Goal: Transaction & Acquisition: Purchase product/service

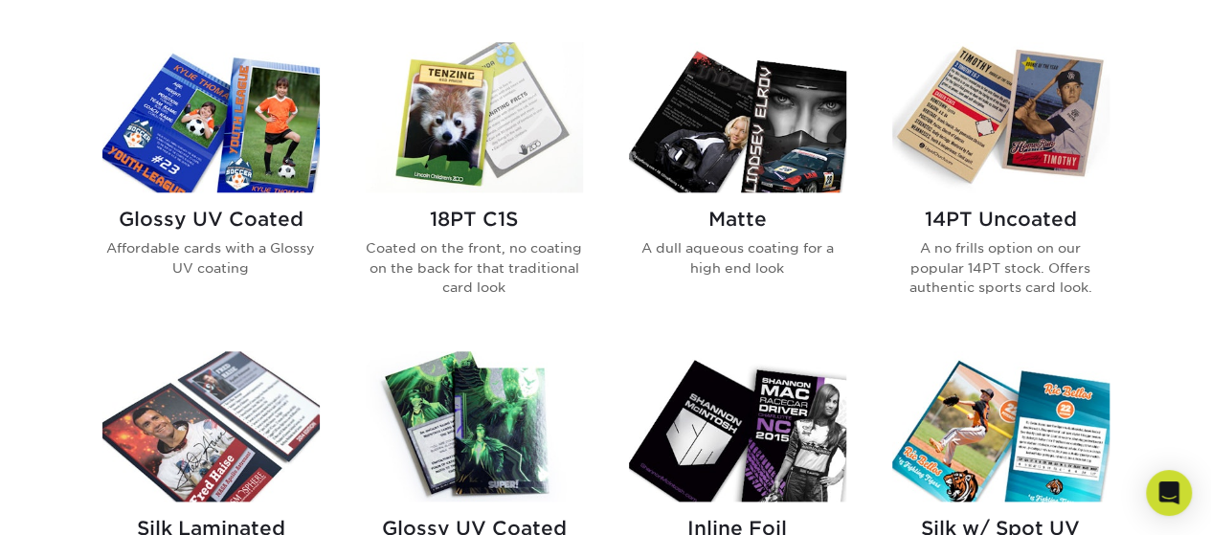
scroll to position [925, 0]
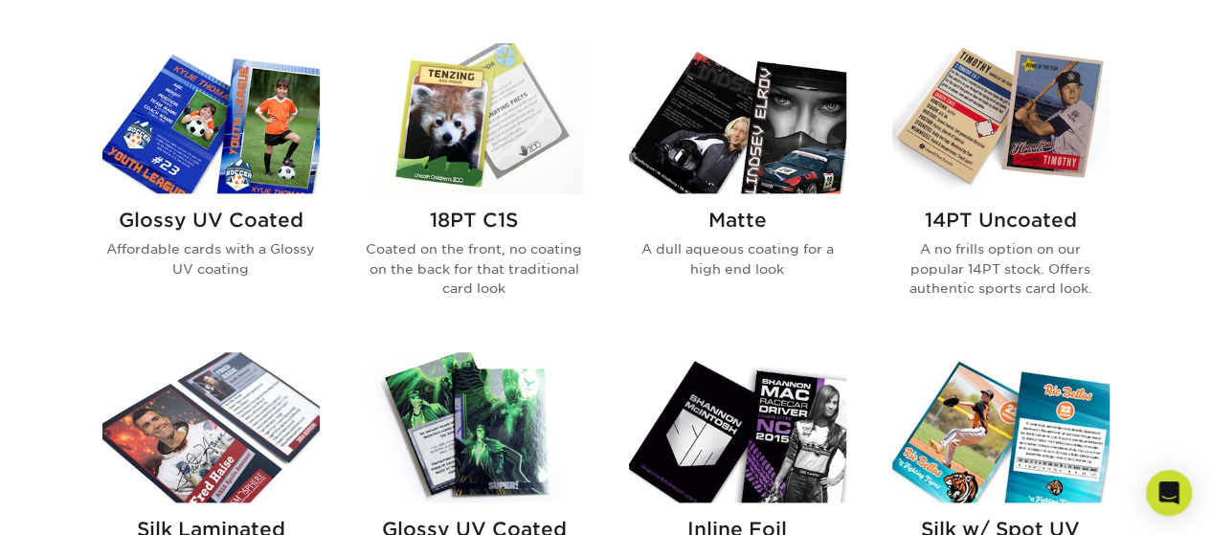
click at [942, 256] on p "A no frills option on our popular 14PT stock. Offers authentic sports card look." at bounding box center [1000, 268] width 217 height 58
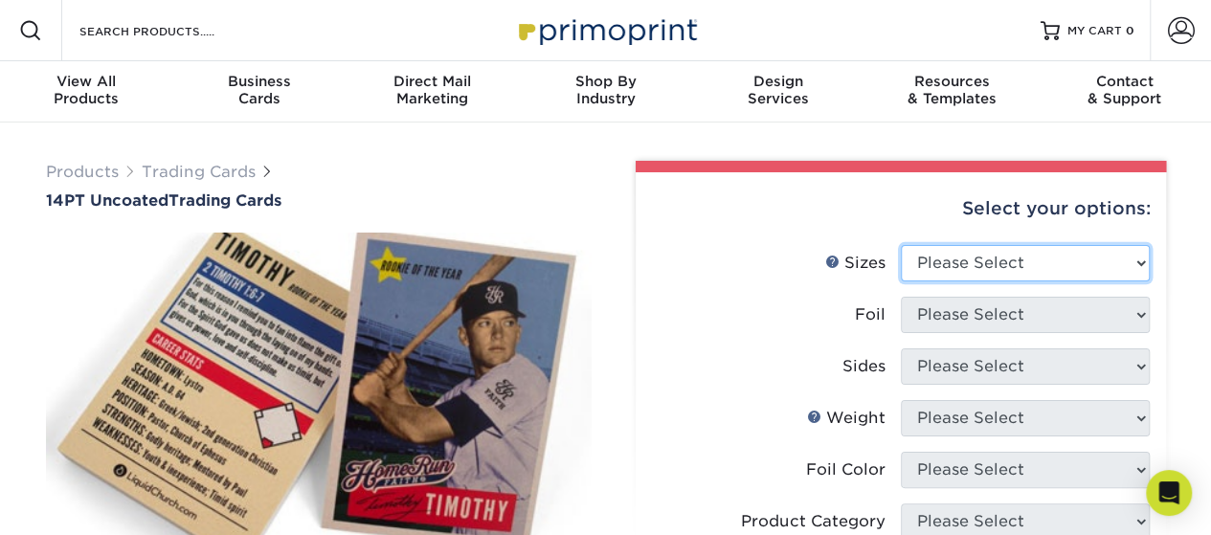
click at [928, 271] on select "Please Select 2.5" x 3.5"" at bounding box center [1025, 263] width 249 height 36
select select "2.50x3.50"
click at [901, 245] on select "Please Select 2.5" x 3.5"" at bounding box center [1025, 263] width 249 height 36
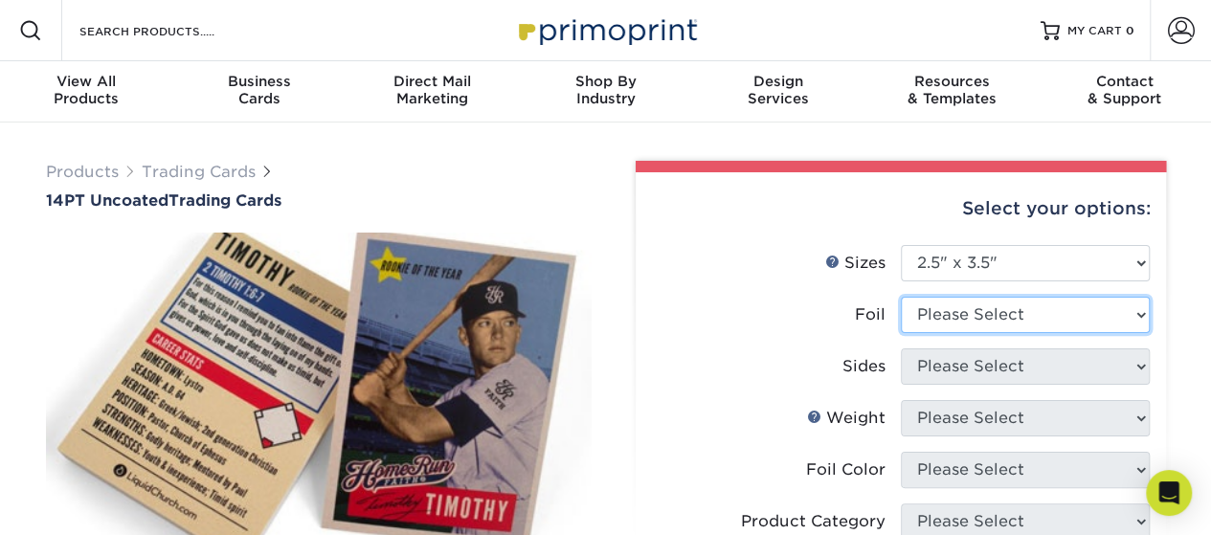
click at [950, 315] on select "Please Select Yes No" at bounding box center [1025, 315] width 249 height 36
select select "0"
click at [901, 297] on select "Please Select Yes No" at bounding box center [1025, 315] width 249 height 36
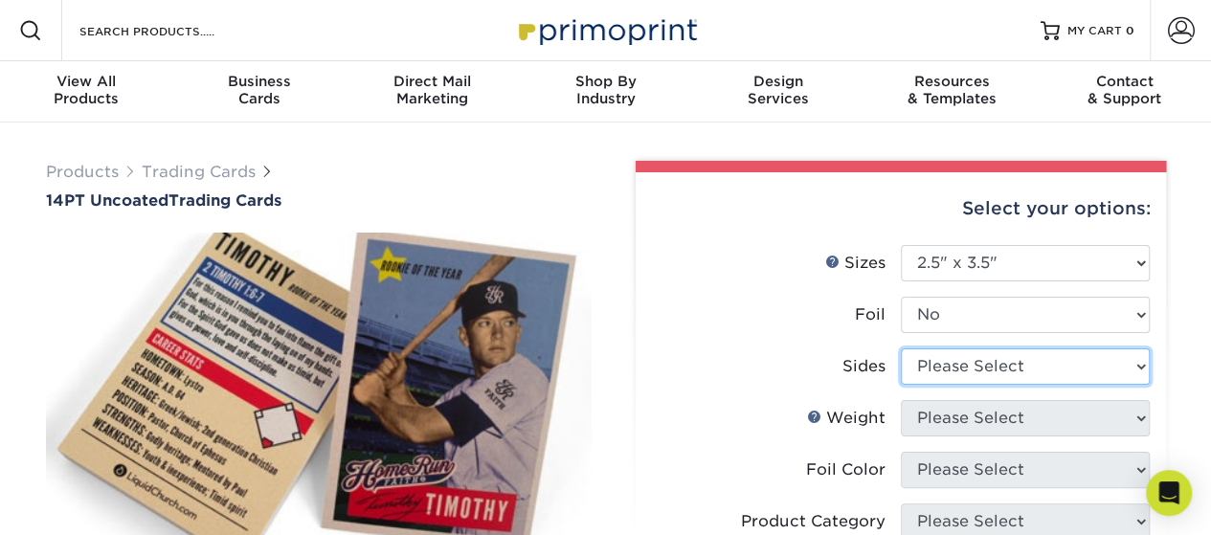
click at [930, 370] on select "Please Select Print Both Sides Print Front Only" at bounding box center [1025, 366] width 249 height 36
select select "13abbda7-1d64-4f25-8bb2-c179b224825d"
click at [901, 348] on select "Please Select Print Both Sides Print Front Only" at bounding box center [1025, 366] width 249 height 36
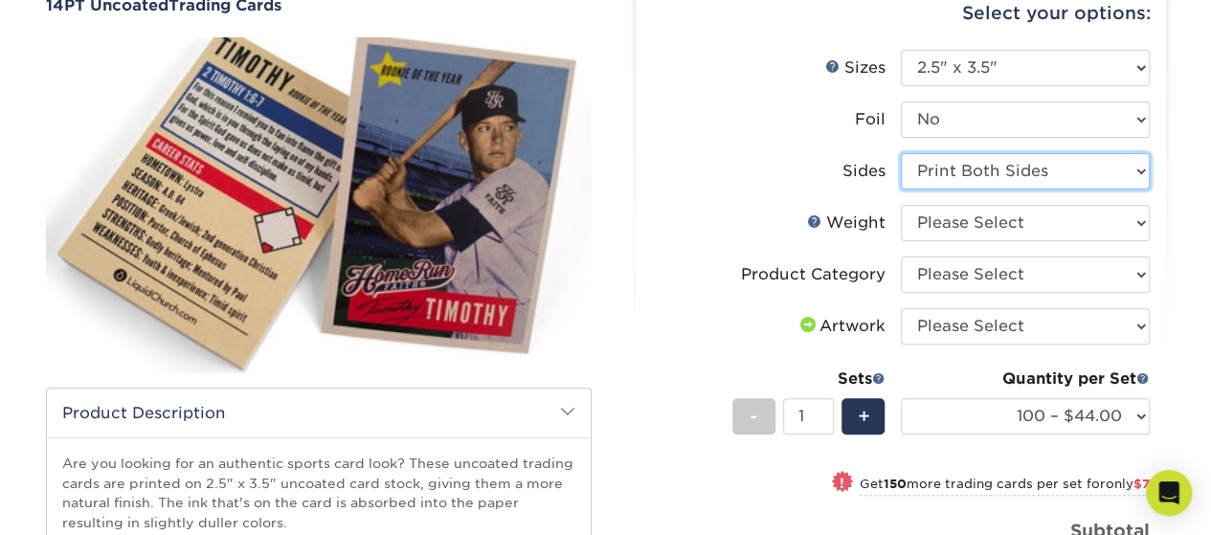
scroll to position [201, 0]
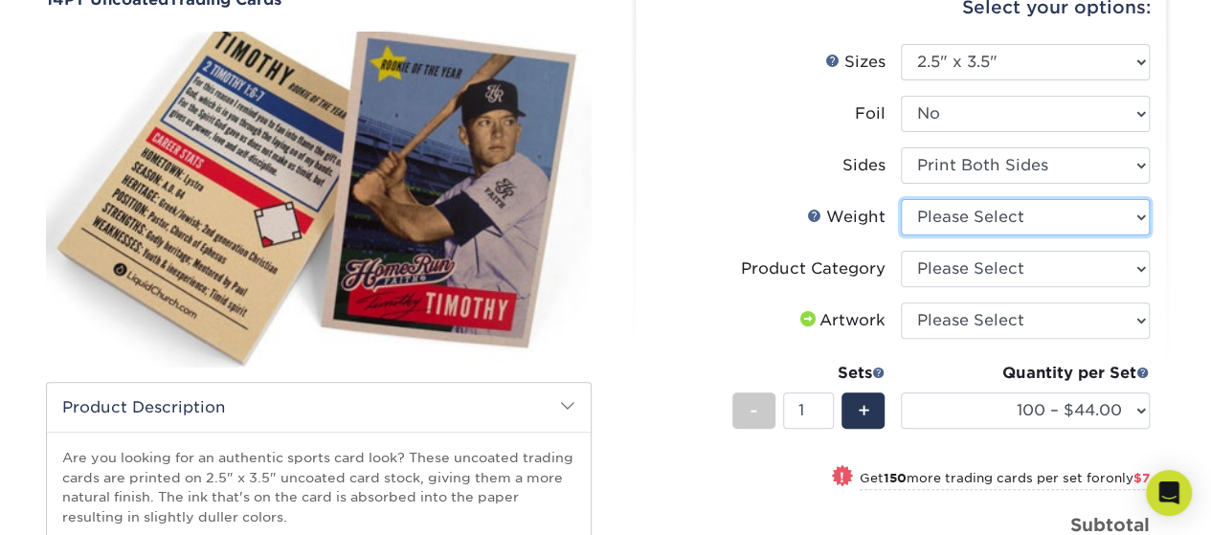
click at [934, 215] on select "Please Select 14PT Uncoated" at bounding box center [1025, 217] width 249 height 36
select select "14PT Uncoated"
click at [901, 199] on select "Please Select 14PT Uncoated" at bounding box center [1025, 217] width 249 height 36
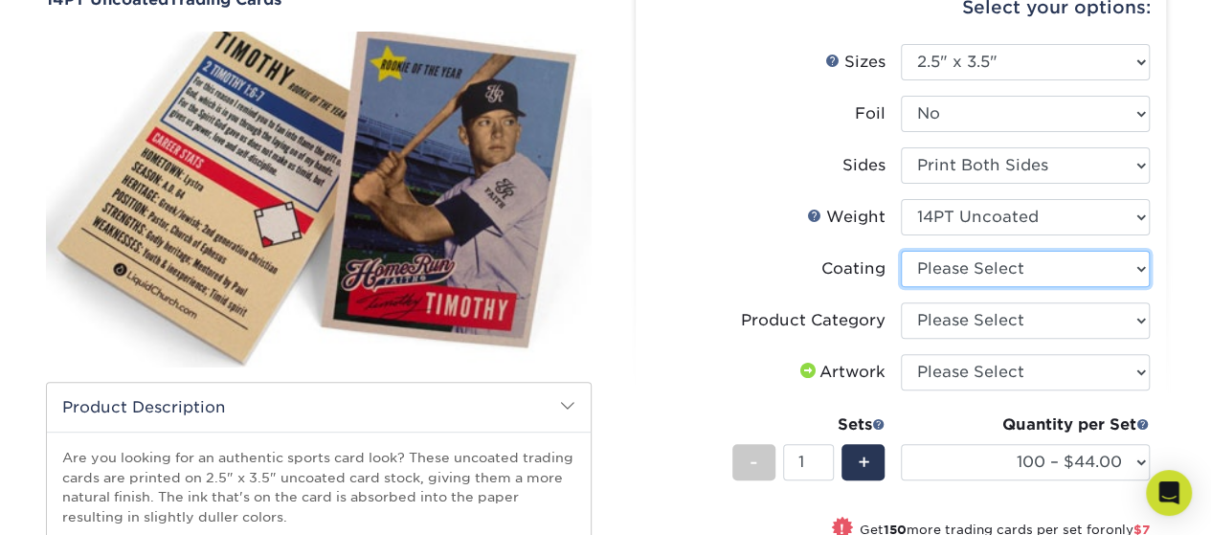
click at [942, 263] on select at bounding box center [1025, 269] width 249 height 36
select select "3e7618de-abca-4bda-9f97-8b9129e913d8"
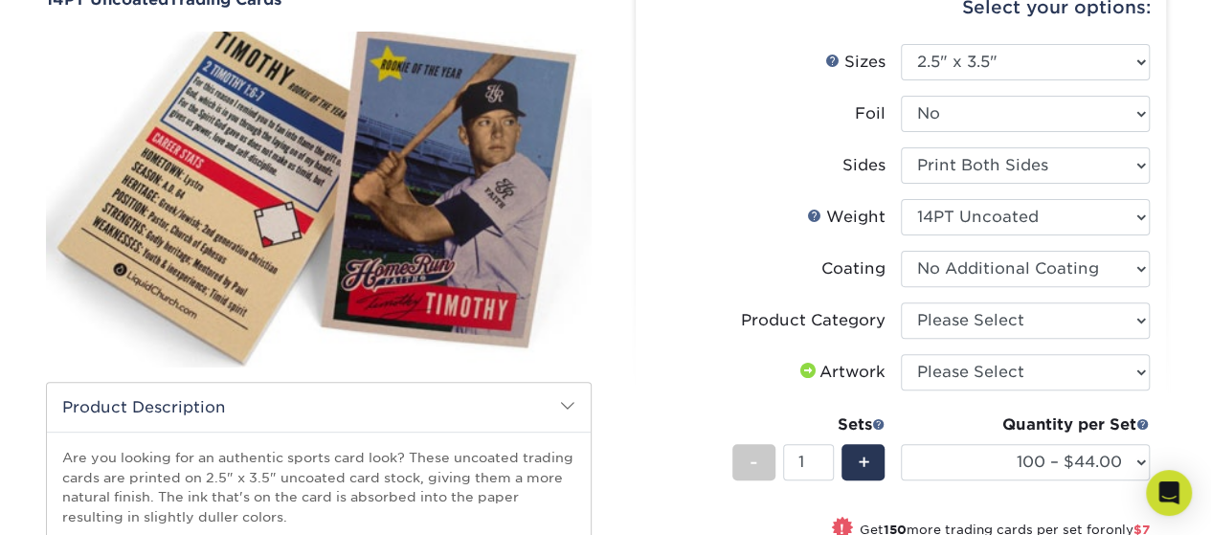
click at [901, 251] on select at bounding box center [1025, 269] width 249 height 36
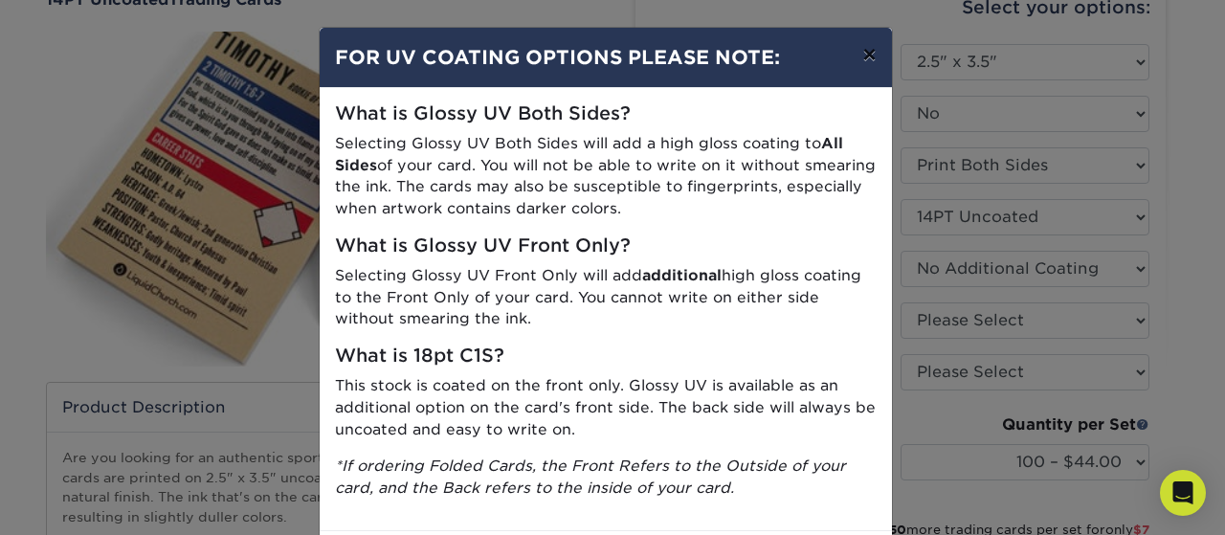
click at [856, 54] on button "×" at bounding box center [869, 55] width 44 height 54
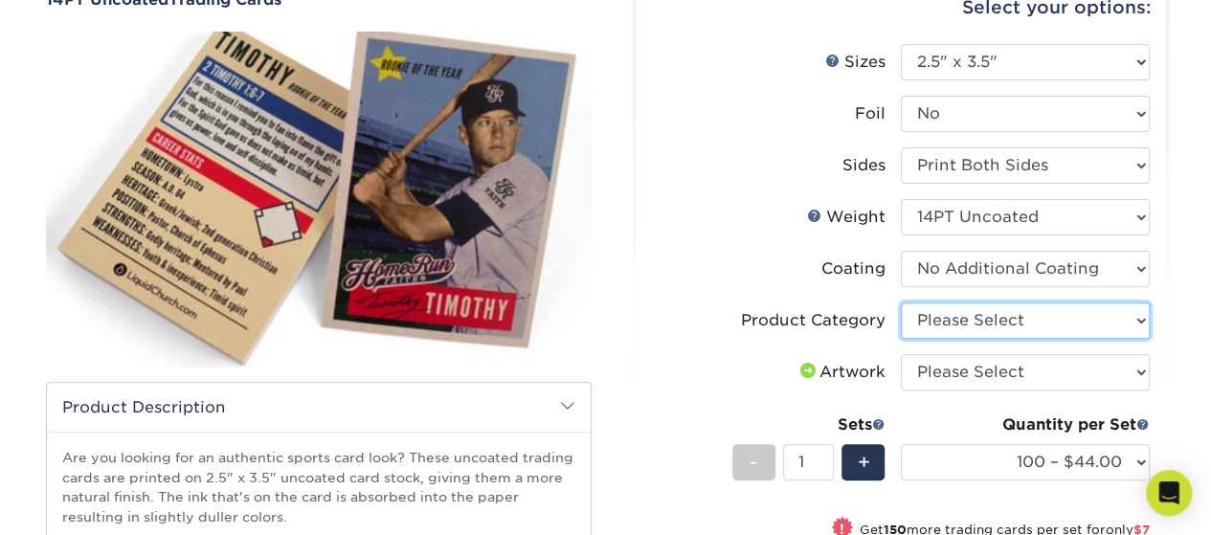
click at [951, 315] on select "Please Select Trading Cards" at bounding box center [1025, 320] width 249 height 36
select select "c2f9bce9-36c2-409d-b101-c29d9d031e18"
click at [901, 302] on select "Please Select Trading Cards" at bounding box center [1025, 320] width 249 height 36
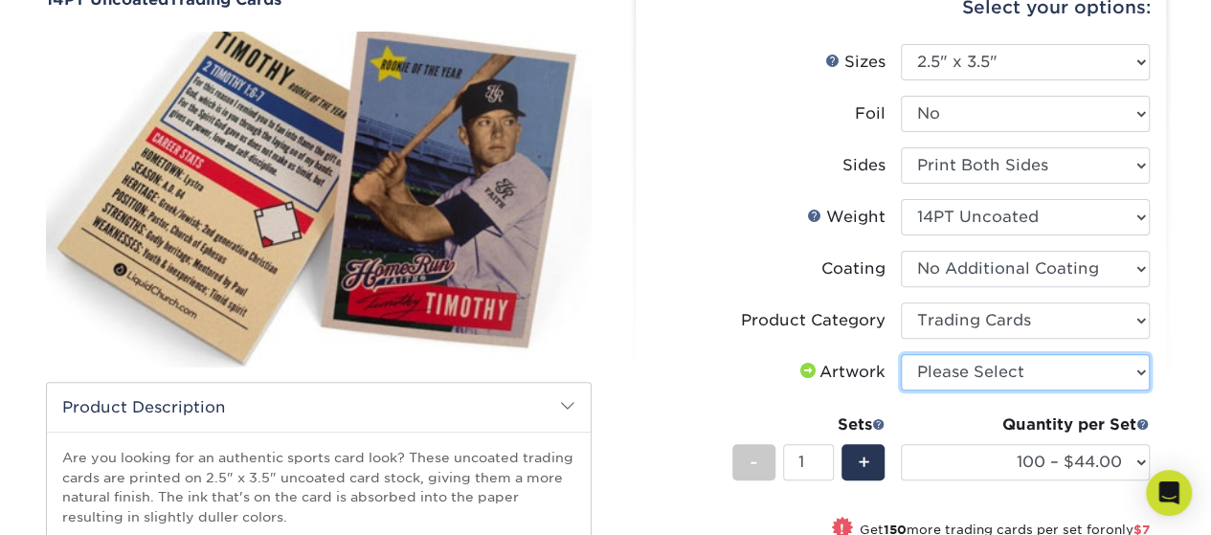
click at [939, 371] on select "Please Select I will upload files I need a design - $100" at bounding box center [1025, 372] width 249 height 36
select select "upload"
click at [901, 354] on select "Please Select I will upload files I need a design - $100" at bounding box center [1025, 372] width 249 height 36
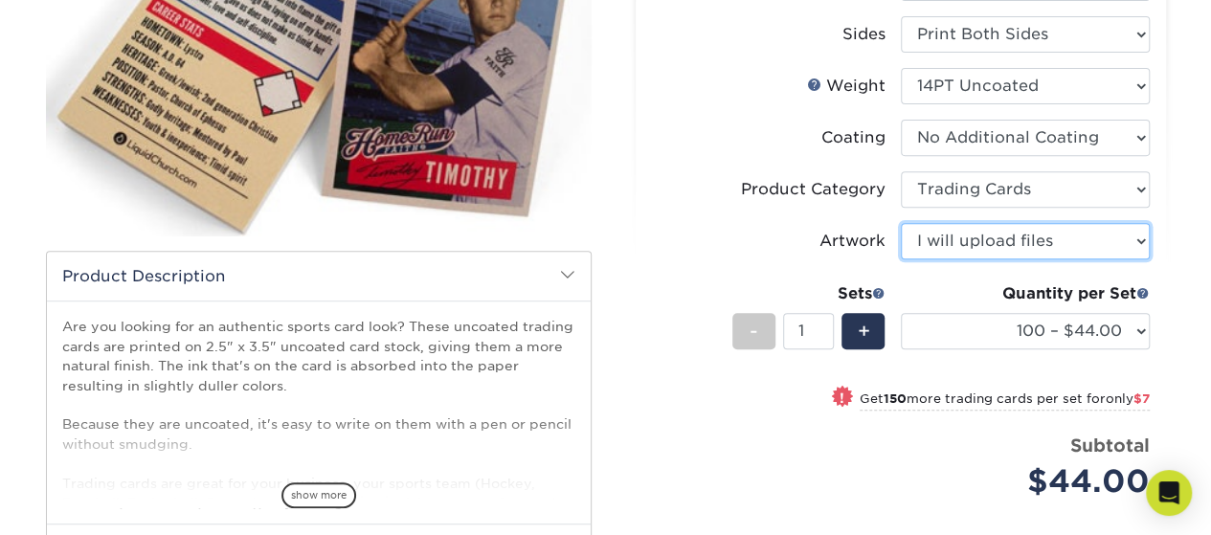
scroll to position [333, 0]
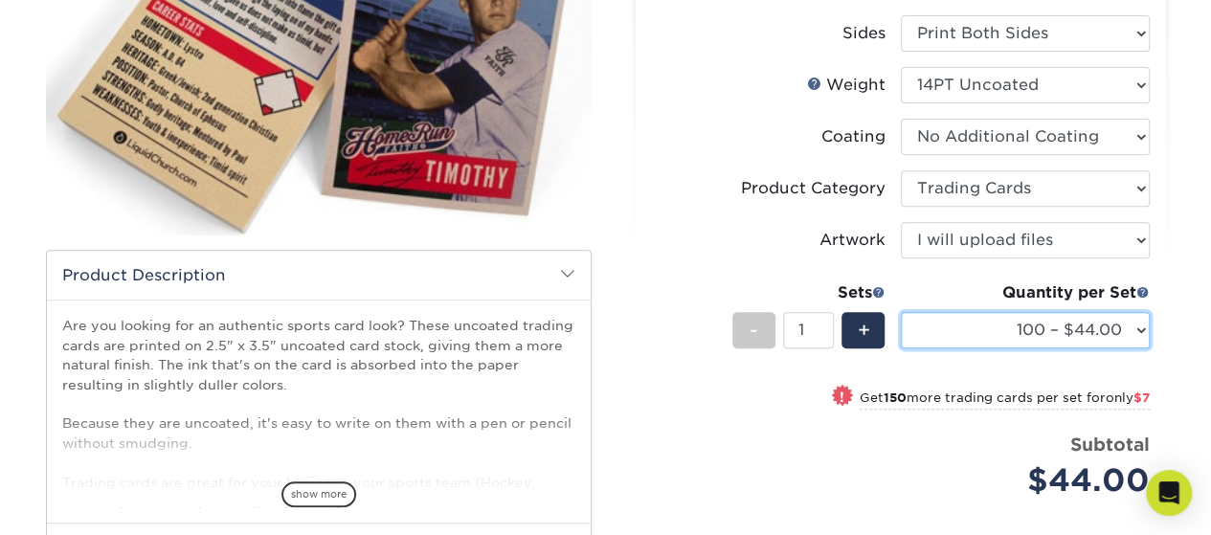
click at [985, 330] on select "100 – $44.00 250 – $51.00 500 – $54.00 1000 – $78.00 2500 – $148.00 5000 – $198…" at bounding box center [1025, 330] width 249 height 36
